Goal: Information Seeking & Learning: Learn about a topic

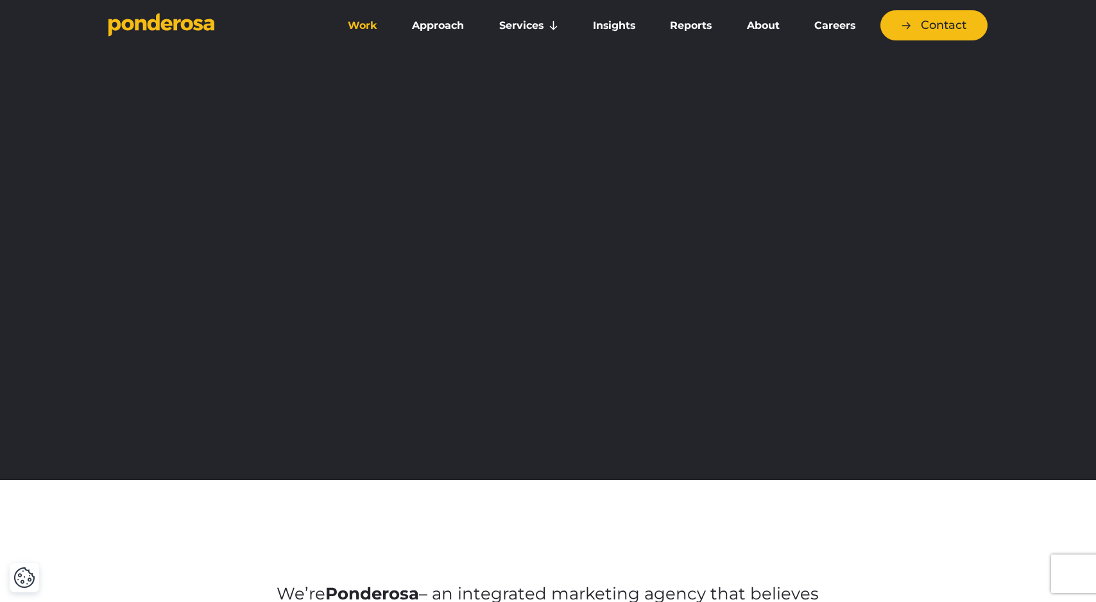
click at [364, 30] on link "Work" at bounding box center [362, 25] width 59 height 27
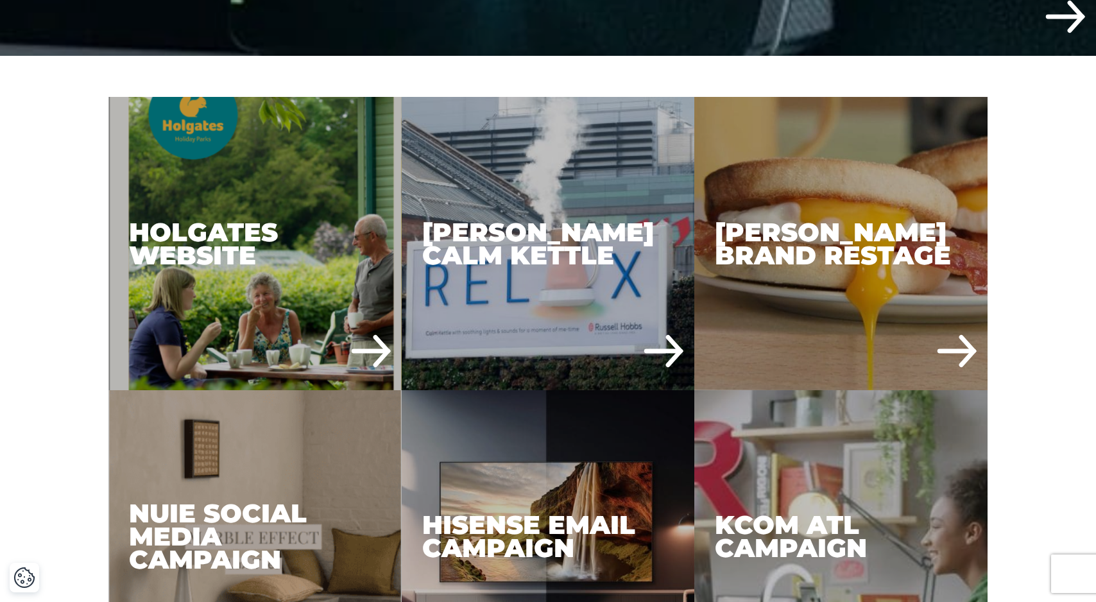
scroll to position [630, 0]
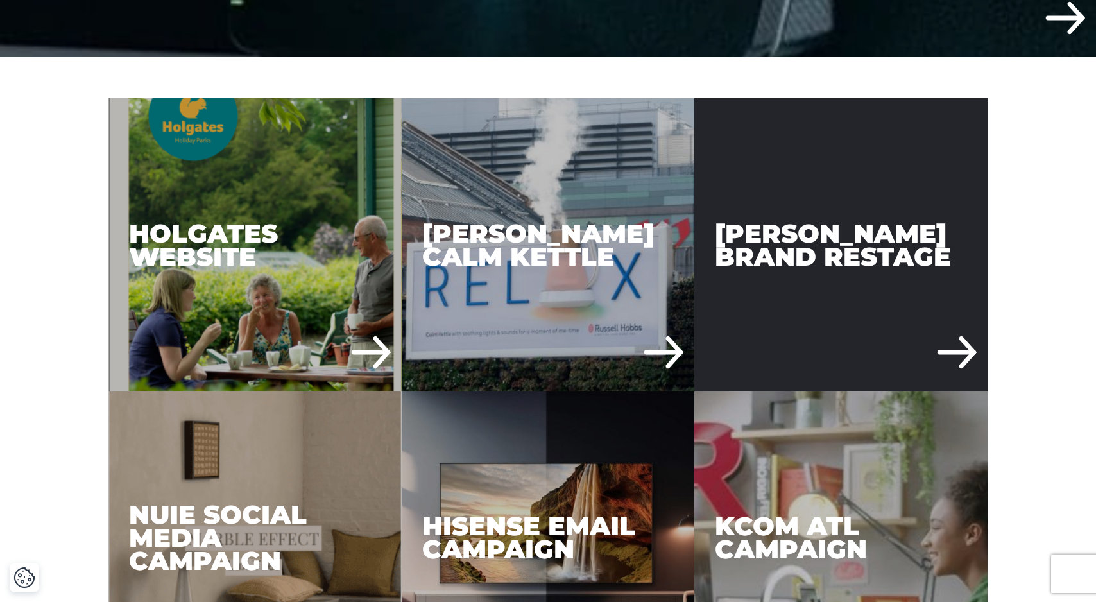
click at [831, 255] on div "[PERSON_NAME] Brand Restage" at bounding box center [841, 244] width 293 height 293
